Goal: Task Accomplishment & Management: Manage account settings

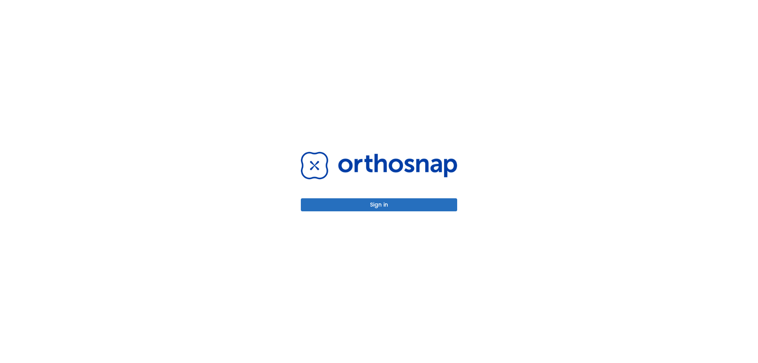
click at [374, 209] on button "Sign in" at bounding box center [379, 204] width 156 height 13
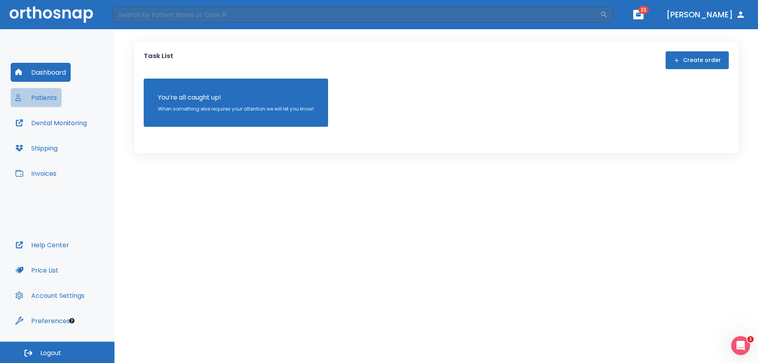
click at [42, 96] on button "Patients" at bounding box center [36, 97] width 51 height 19
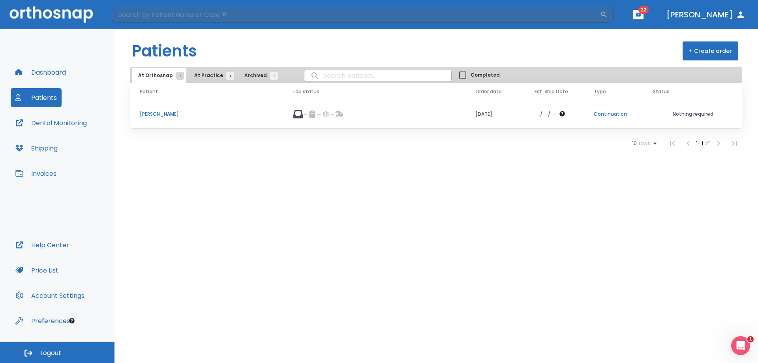
click at [330, 74] on input "search" at bounding box center [377, 75] width 147 height 15
type input "am"
click at [203, 75] on span "At Practice 5" at bounding box center [212, 75] width 36 height 7
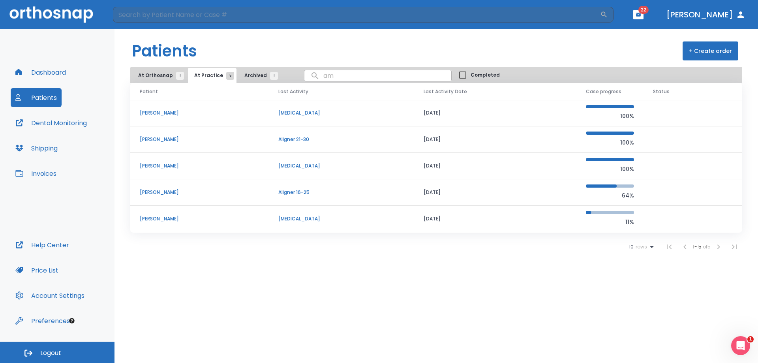
click at [161, 216] on p "[PERSON_NAME]" at bounding box center [200, 218] width 120 height 7
